Goal: Task Accomplishment & Management: Use online tool/utility

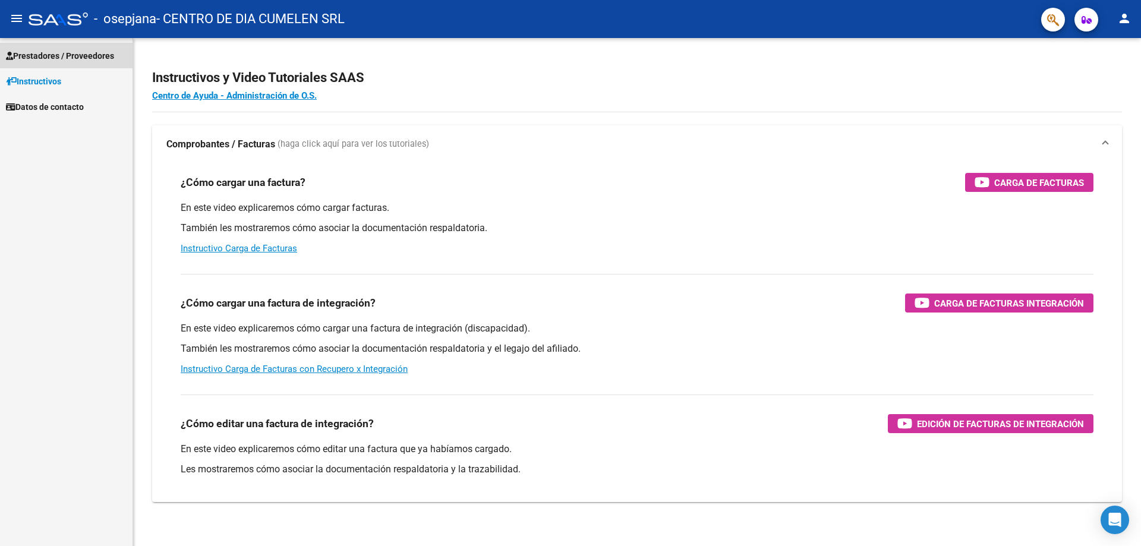
click at [56, 55] on span "Prestadores / Proveedores" at bounding box center [60, 55] width 108 height 13
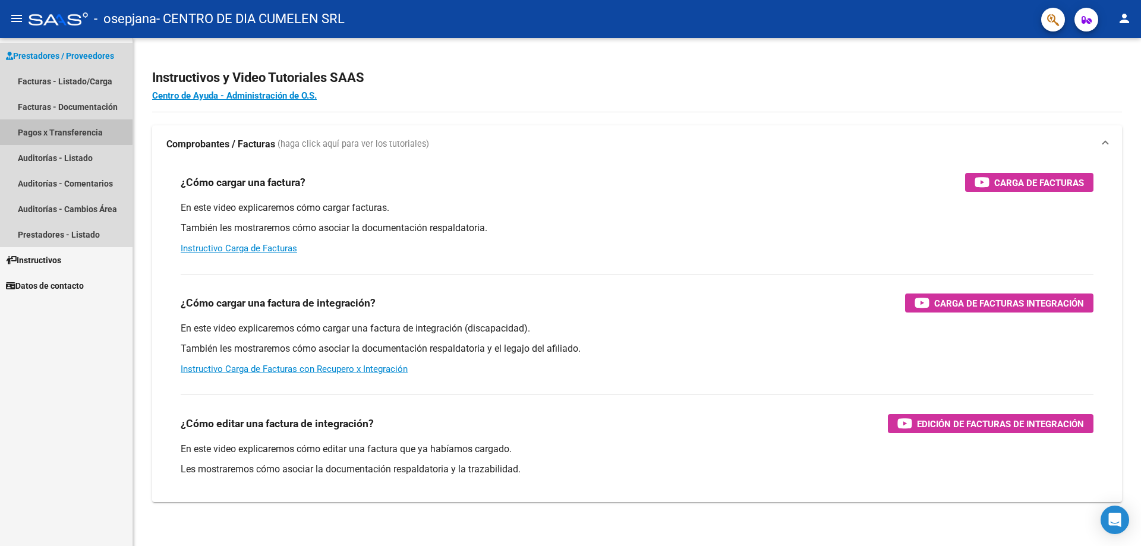
click at [53, 128] on link "Pagos x Transferencia" at bounding box center [66, 132] width 133 height 26
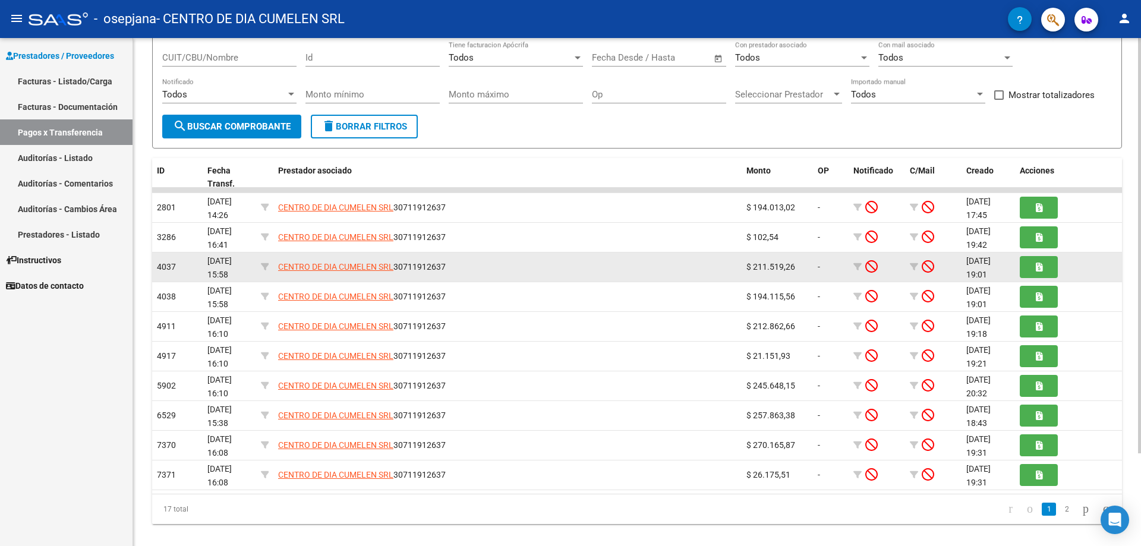
scroll to position [113, 0]
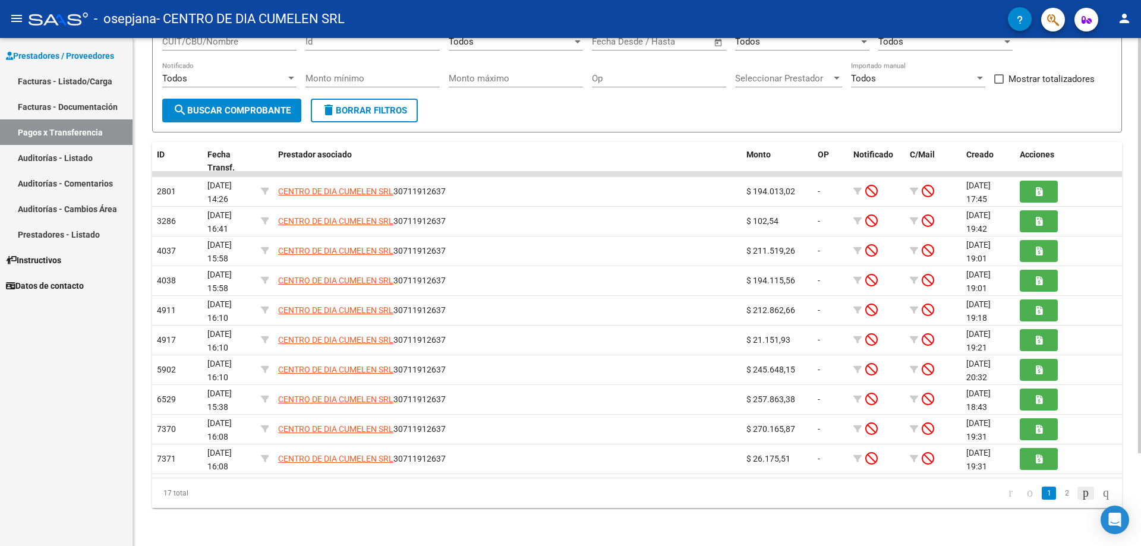
click at [1081, 493] on icon "go to next page" at bounding box center [1086, 492] width 10 height 14
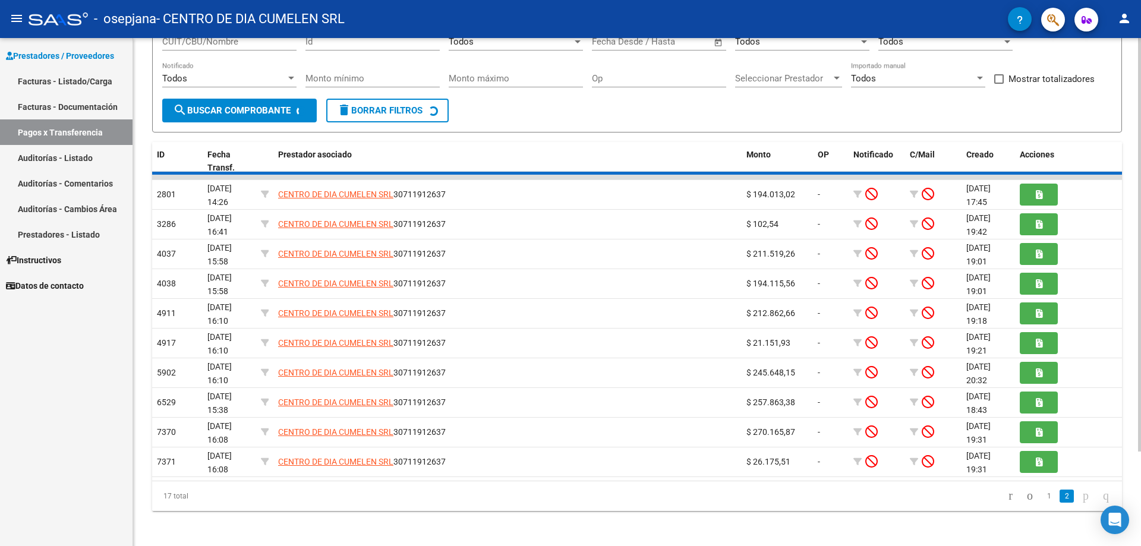
scroll to position [24, 0]
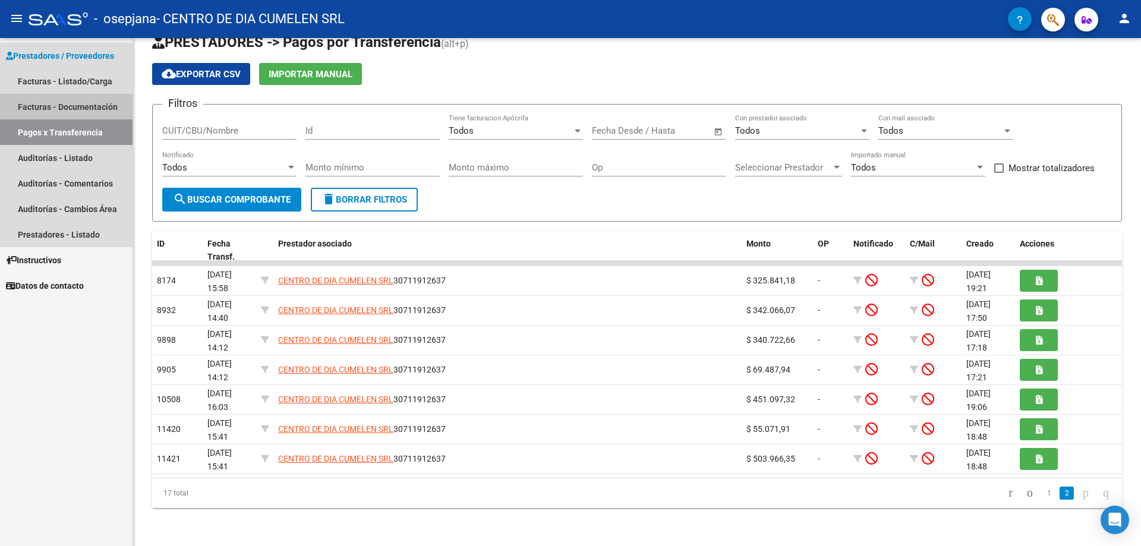
click at [53, 101] on link "Facturas - Documentación" at bounding box center [66, 107] width 133 height 26
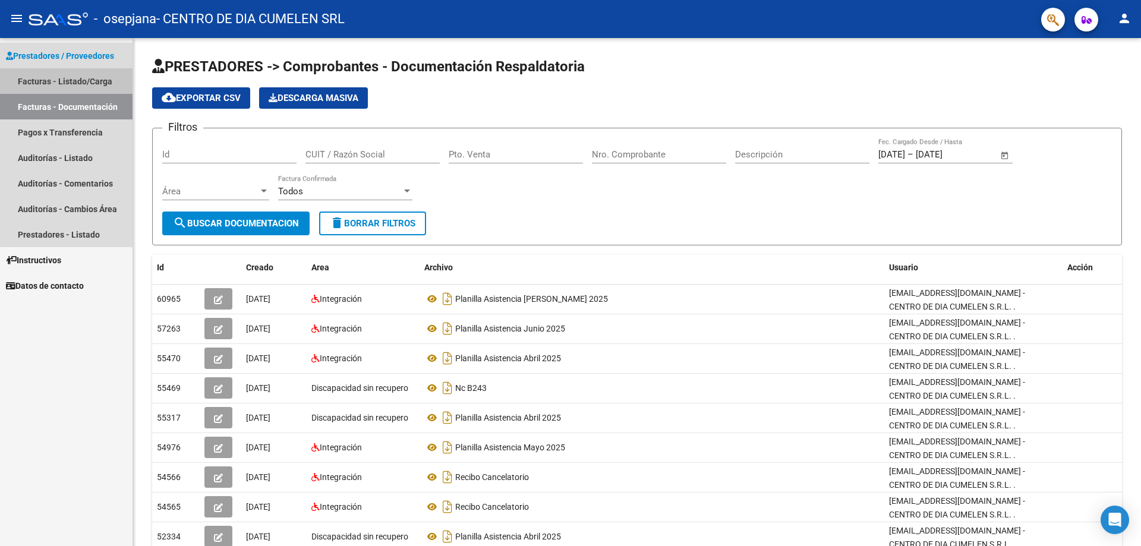
click at [63, 81] on link "Facturas - Listado/Carga" at bounding box center [66, 81] width 133 height 26
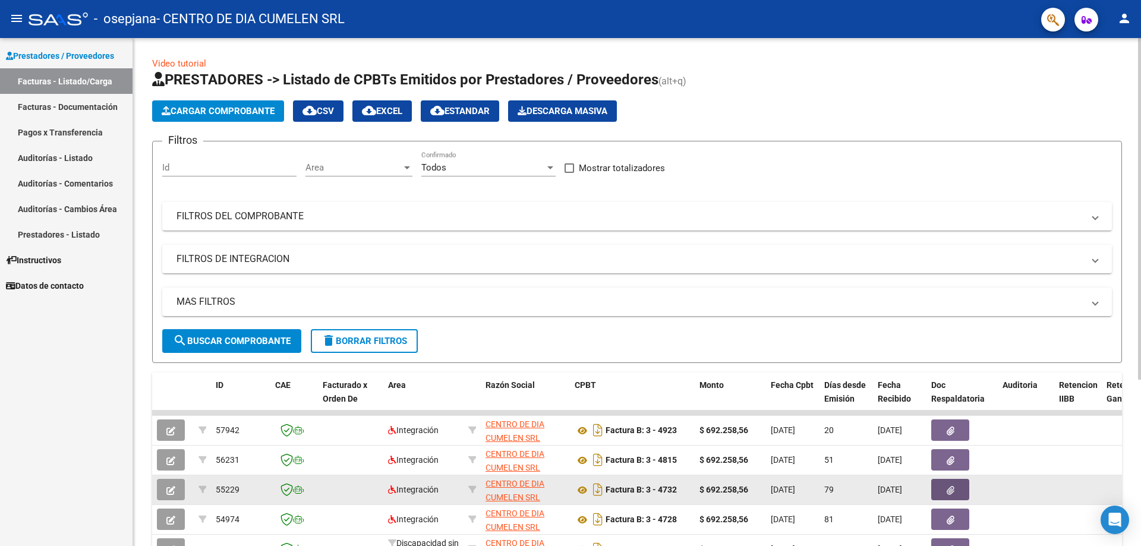
click at [953, 493] on icon "button" at bounding box center [951, 490] width 8 height 9
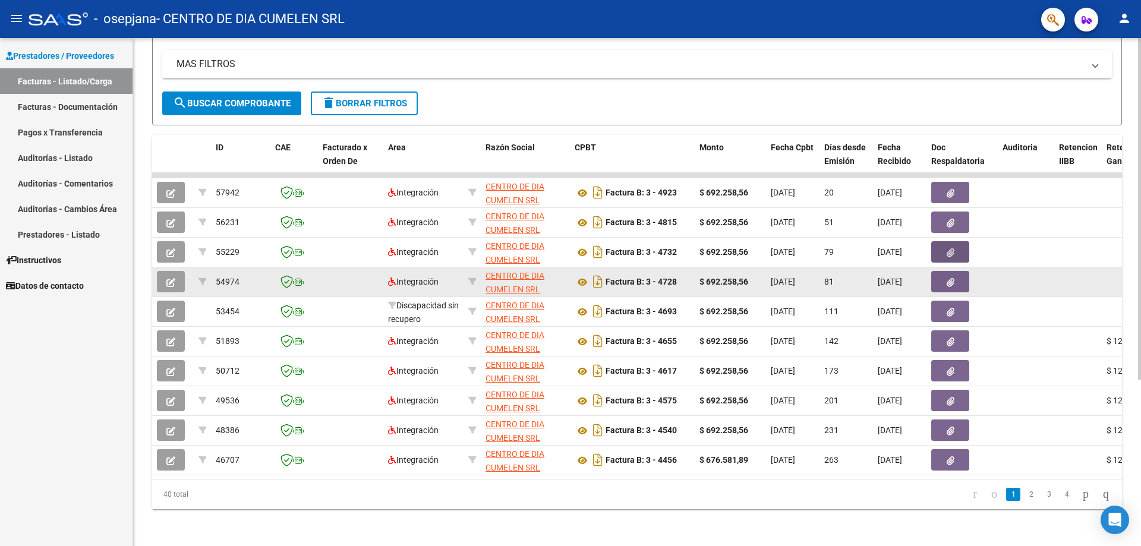
scroll to position [248, 0]
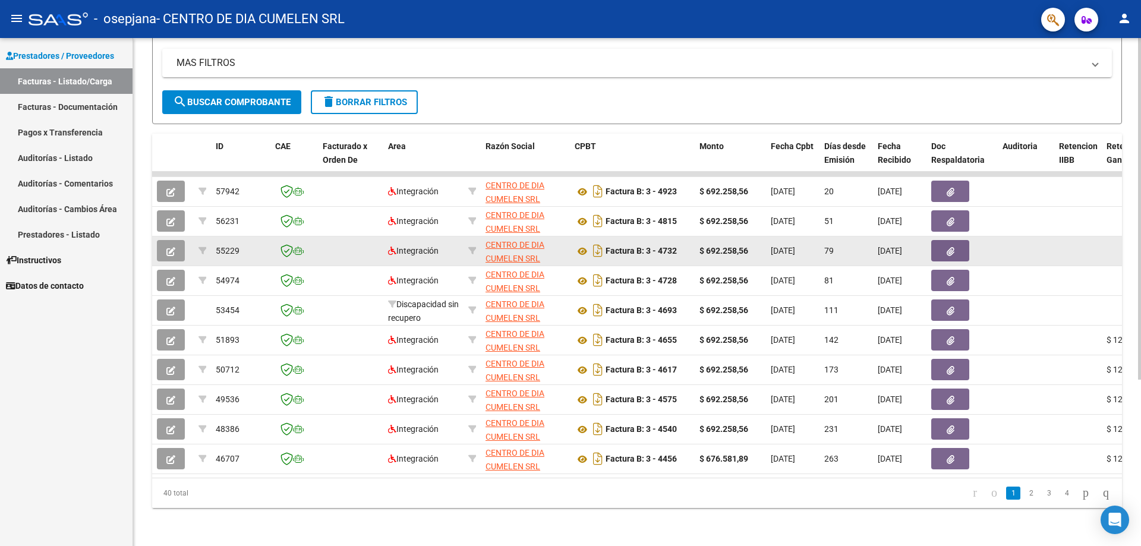
click at [988, 245] on div at bounding box center [962, 250] width 62 height 21
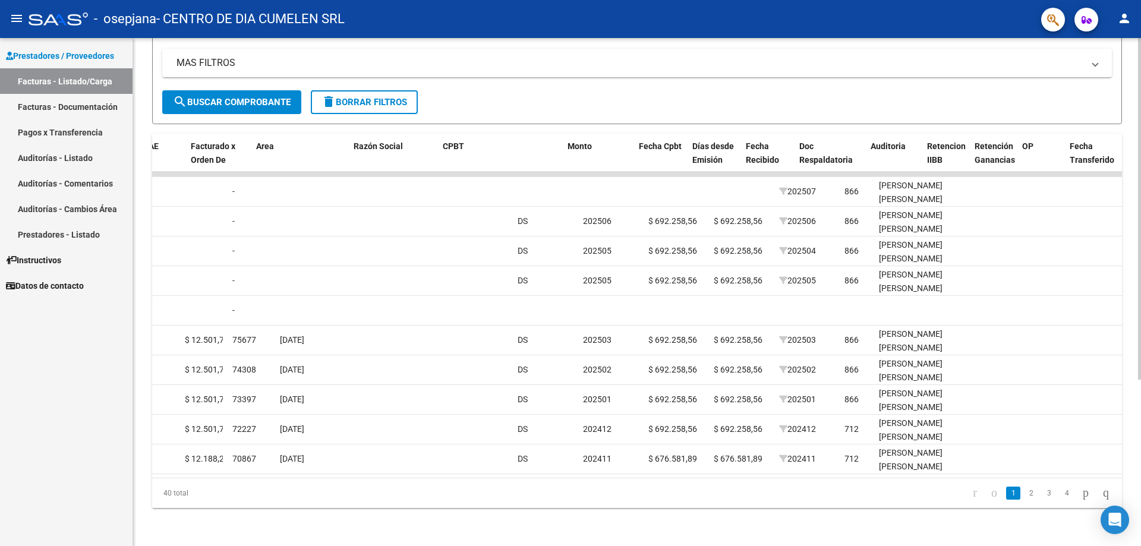
scroll to position [0, 0]
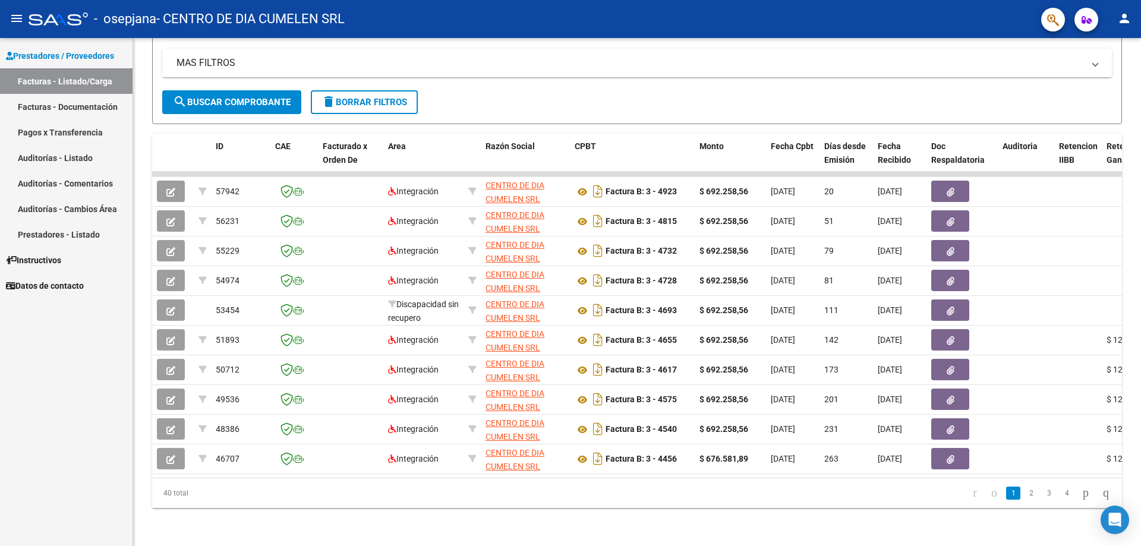
click at [1128, 12] on mat-icon "person" at bounding box center [1124, 18] width 14 height 14
click at [1111, 84] on button "exit_to_app Salir" at bounding box center [1100, 78] width 72 height 29
